Goal: Task Accomplishment & Management: Use online tool/utility

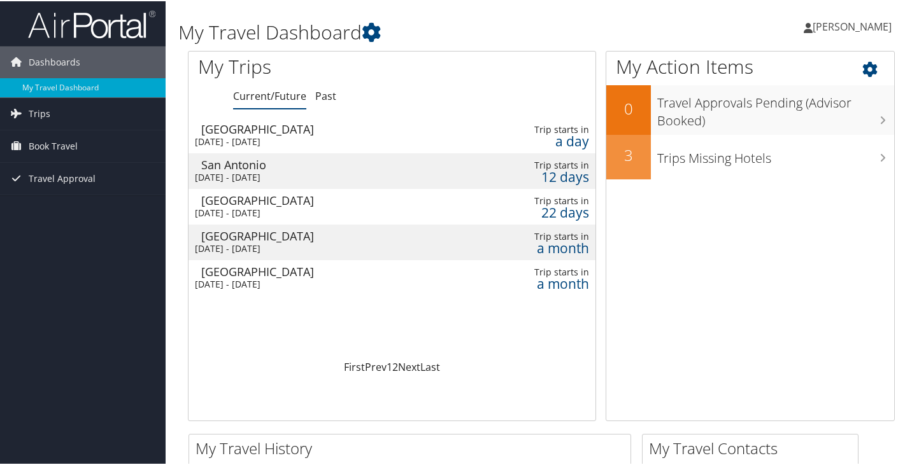
drag, startPoint x: 217, startPoint y: 131, endPoint x: 784, endPoint y: 227, distance: 574.9
click at [217, 131] on div "Pittsburgh" at bounding box center [332, 127] width 262 height 11
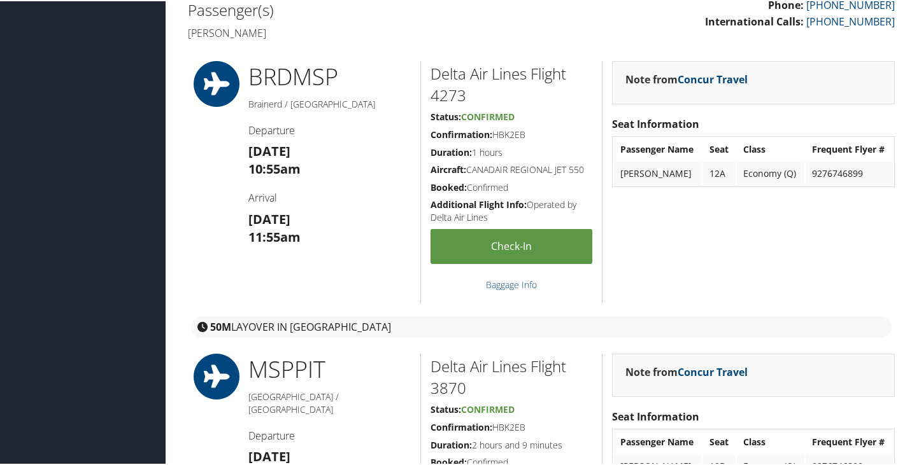
scroll to position [64, 0]
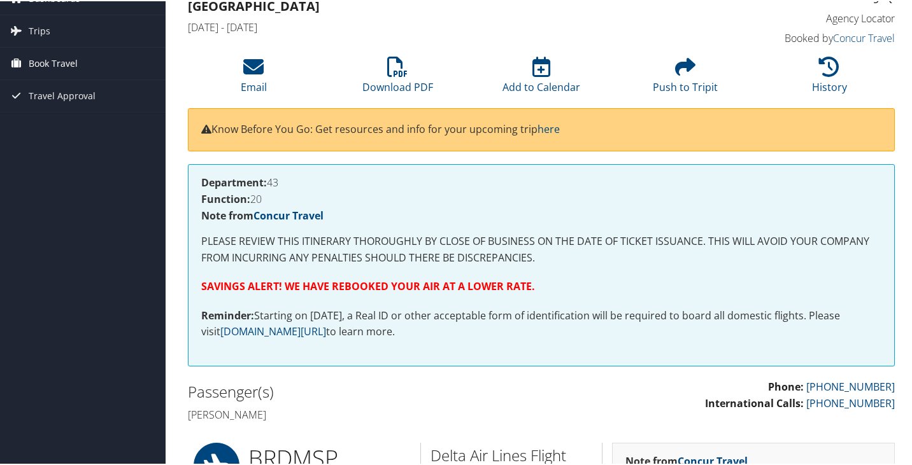
click at [47, 62] on span "Book Travel" at bounding box center [53, 62] width 49 height 32
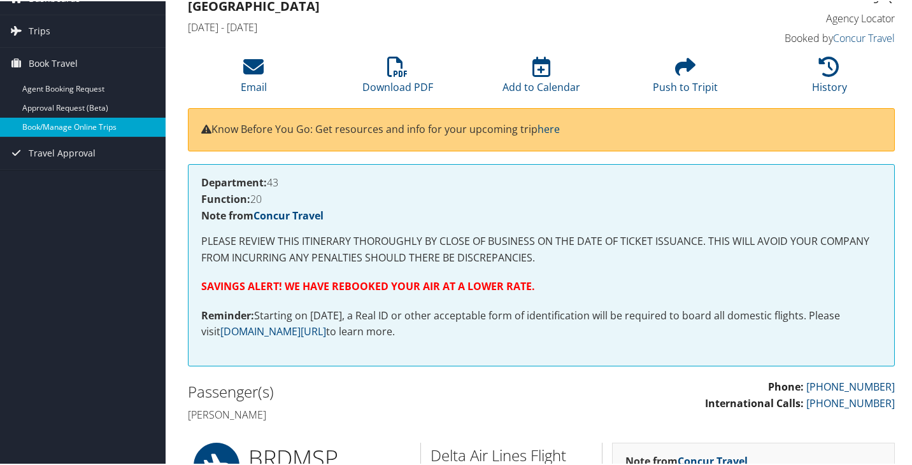
click at [36, 119] on link "Book/Manage Online Trips" at bounding box center [83, 126] width 166 height 19
